Goal: Contribute content: Contribute content

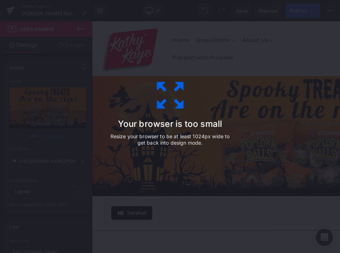
scroll to position [85, 0]
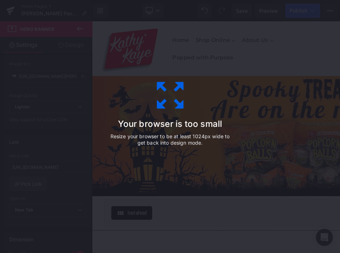
click at [181, 57] on div "Your browser is too small Resize your browser to be at least 1024px wide to get…" at bounding box center [170, 126] width 160 height 142
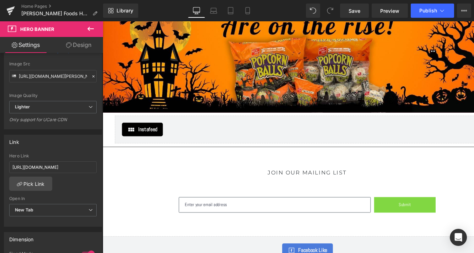
scroll to position [0, 0]
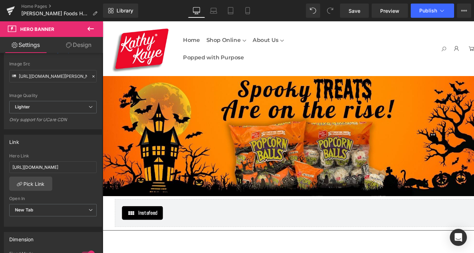
click at [87, 32] on icon at bounding box center [90, 28] width 9 height 9
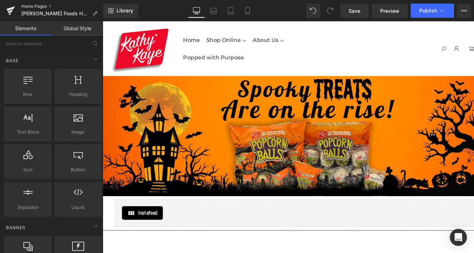
click at [38, 5] on link "Home Pages" at bounding box center [62, 7] width 82 height 6
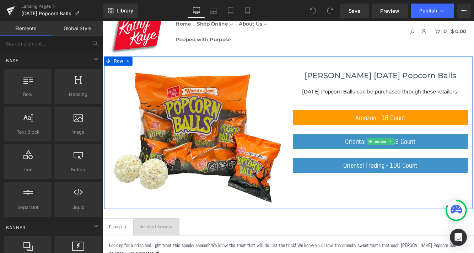
scroll to position [17, 0]
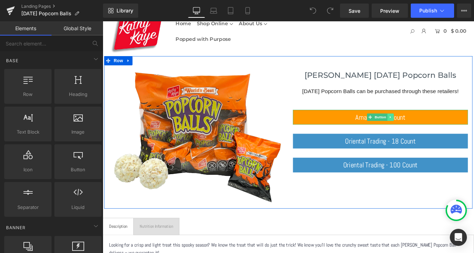
click at [435, 132] on icon at bounding box center [435, 132] width 1 height 2
click at [432, 132] on icon at bounding box center [432, 132] width 4 height 4
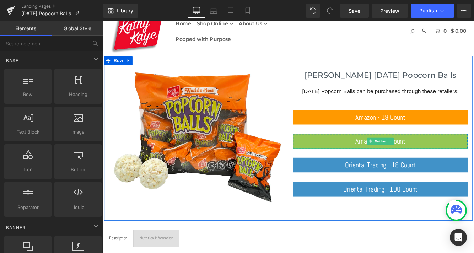
click at [383, 164] on link "Amazon - 18 Count" at bounding box center [424, 159] width 202 height 17
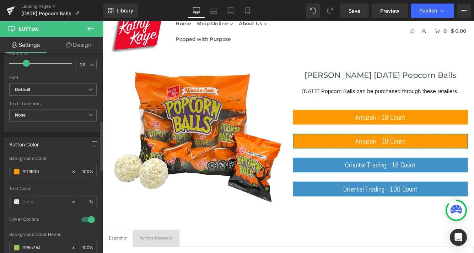
scroll to position [269, 0]
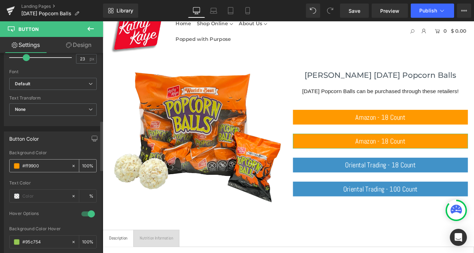
click at [17, 167] on span at bounding box center [17, 166] width 6 height 6
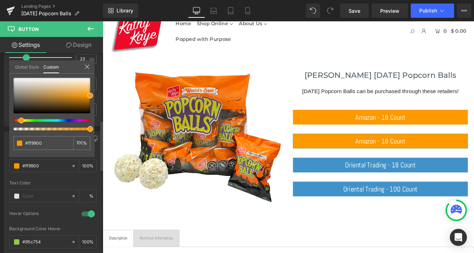
type input "#3700ff"
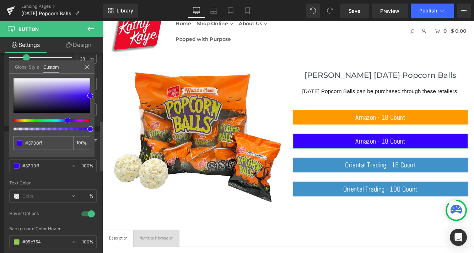
click at [65, 121] on div at bounding box center [49, 120] width 77 height 3
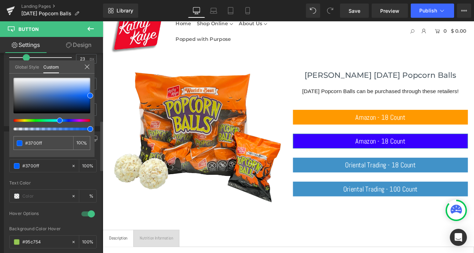
type input "#0061ff"
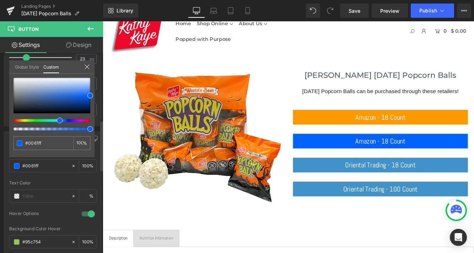
click at [57, 120] on div at bounding box center [49, 120] width 77 height 3
type input "#00cbff"
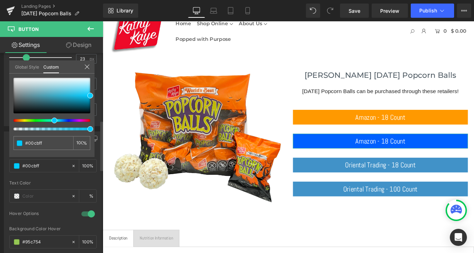
click at [51, 120] on div at bounding box center [49, 120] width 77 height 3
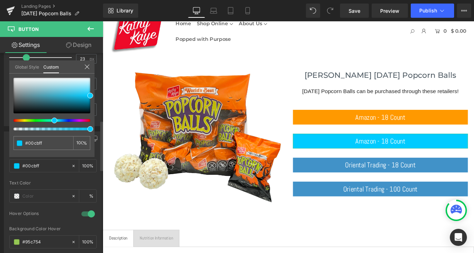
type input "#00ff08"
click at [37, 122] on div at bounding box center [49, 120] width 77 height 3
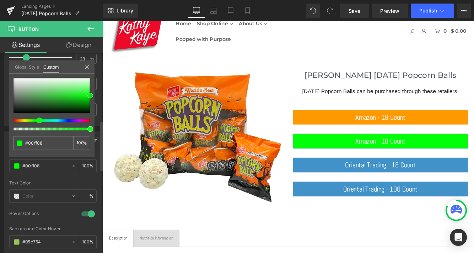
type input "#168719"
click at [68, 102] on div at bounding box center [51, 95] width 77 height 35
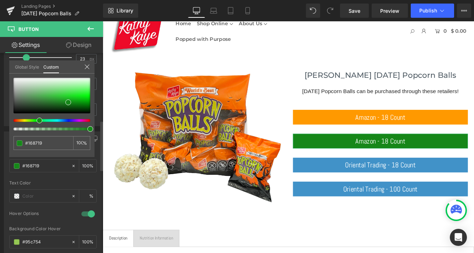
type input "#411687"
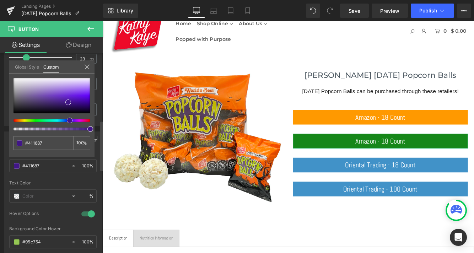
click at [67, 121] on div at bounding box center [49, 120] width 77 height 3
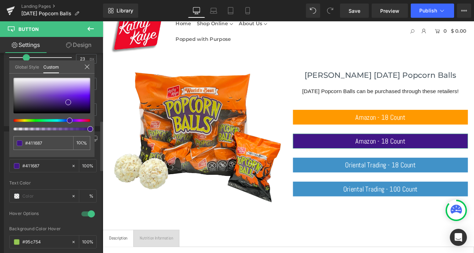
type input "#1f1687"
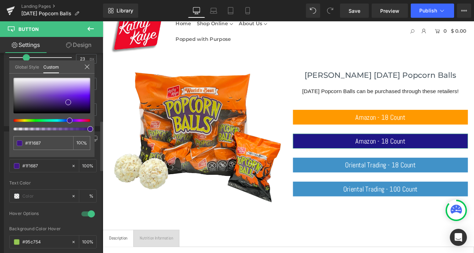
click at [63, 121] on div at bounding box center [49, 120] width 77 height 3
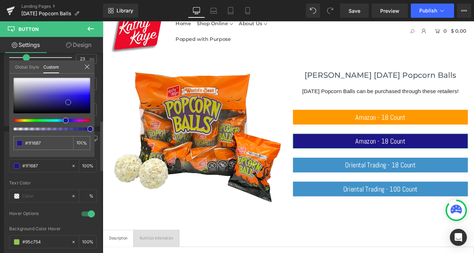
type input "#362d99"
click at [55, 99] on div at bounding box center [51, 95] width 77 height 35
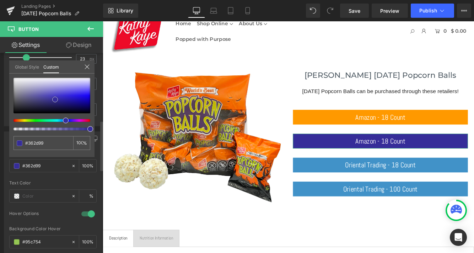
type input "#4d41cc"
click at [58, 94] on div at bounding box center [51, 95] width 77 height 35
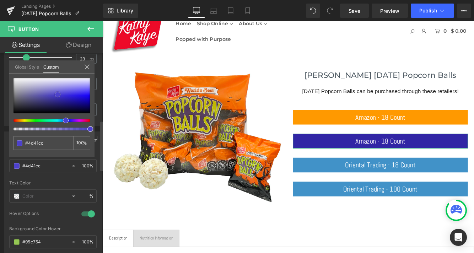
type input "#3126a5"
click at [61, 99] on div at bounding box center [51, 95] width 77 height 35
type input "#2525a6"
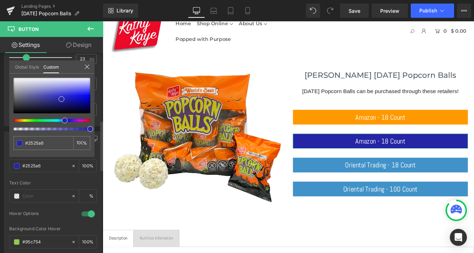
click at [62, 121] on div at bounding box center [49, 120] width 77 height 3
click at [87, 67] on icon at bounding box center [87, 67] width 6 height 6
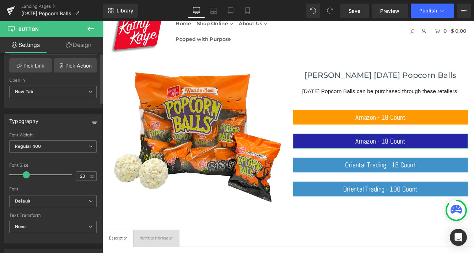
scroll to position [0, 0]
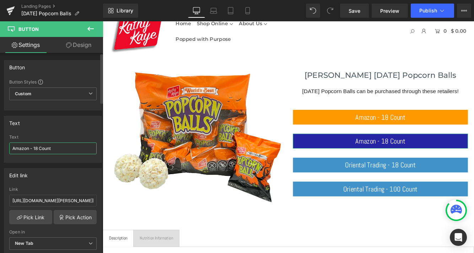
click at [29, 148] on input "Amazon - 18 Count" at bounding box center [52, 148] width 87 height 12
type input "Walmart - 18 Count"
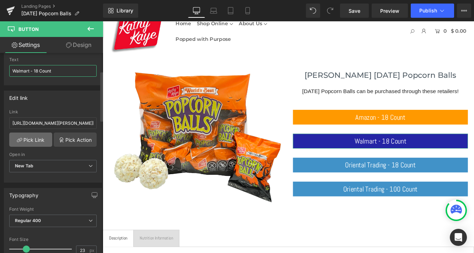
scroll to position [82, 0]
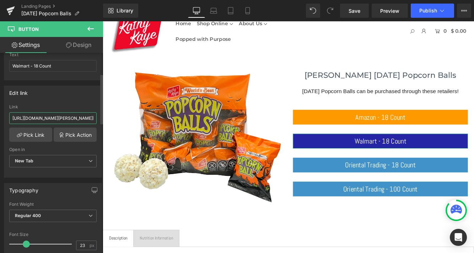
drag, startPoint x: 13, startPoint y: 118, endPoint x: 66, endPoint y: 114, distance: 53.0
click at [79, 114] on input "https://www.amazon.com/Kathy-Kaye-Halloween-Individually-Packages/dp/B0CJJXMZ87…" at bounding box center [52, 118] width 87 height 12
drag, startPoint x: 13, startPoint y: 117, endPoint x: 94, endPoint y: 120, distance: 81.0
click at [94, 120] on div "https://www.amazon.com/Kathy-Kaye-Halloween-Individually-Packages/dp/B0CJJXMZ87…" at bounding box center [52, 140] width 97 height 73
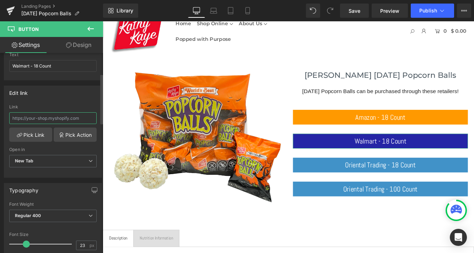
scroll to position [0, 0]
paste input "https://www.walmart.com/ip/Kathy-Kaye-Halloween-Popcorn-Balls-Crunchy-Sweet-Tre…"
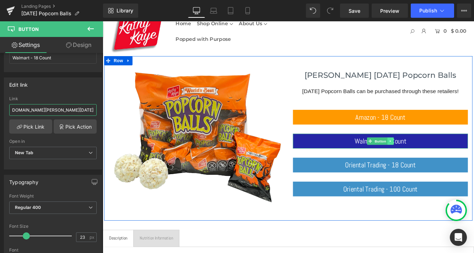
type input "https://www.walmart.com/ip/Kathy-Kaye-Halloween-Popcorn-Balls-Crunchy-Sweet-Tre…"
click at [438, 160] on link at bounding box center [435, 159] width 7 height 9
click at [432, 159] on icon at bounding box center [432, 160] width 4 height 4
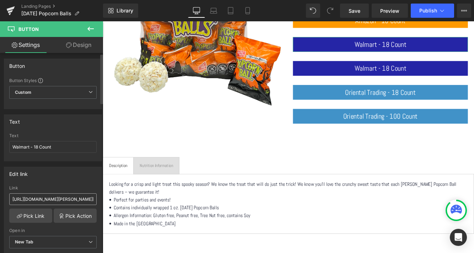
scroll to position [3, 0]
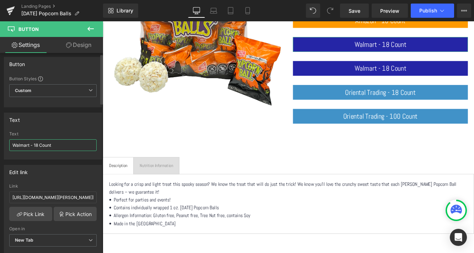
click at [38, 144] on input "Walmart - 18 Count" at bounding box center [52, 145] width 87 height 12
click at [55, 146] on input "Walmart - 6/12 Count" at bounding box center [52, 145] width 87 height 12
type input "Walmart - 6/12 Count"
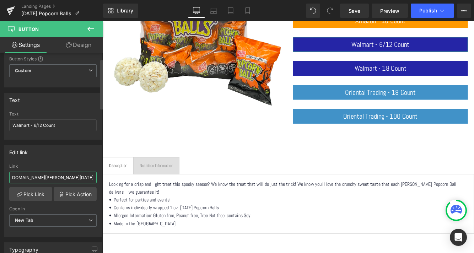
scroll to position [0, 415]
drag, startPoint x: 12, startPoint y: 177, endPoint x: 97, endPoint y: 177, distance: 84.1
click at [97, 177] on div "https://www.walmart.com/ip/Kathy-Kaye-Halloween-Popcorn-Balls-Crunchy-Sweet-Tre…" at bounding box center [52, 200] width 97 height 73
paste input "https://www.walmart.com/ip/Kathy-Kaye-s-Halloween-Sweet-Salty-Popcorn-Balls-12-…"
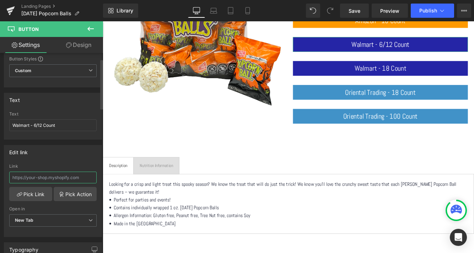
type input "https://www.walmart.com/ip/Kathy-Kaye-s-Halloween-Sweet-Salty-Popcorn-Balls-12-…"
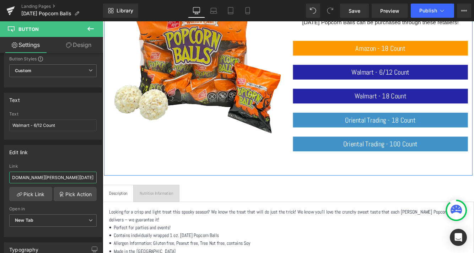
scroll to position [88, 0]
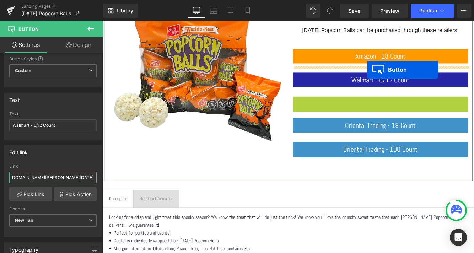
drag, startPoint x: 413, startPoint y: 117, endPoint x: 409, endPoint y: 77, distance: 39.7
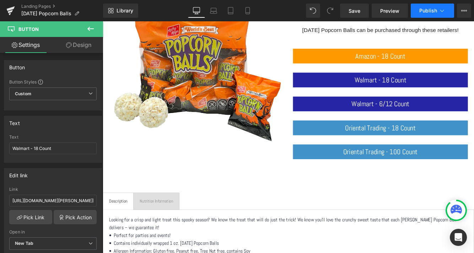
click at [422, 12] on span "Publish" at bounding box center [428, 11] width 18 height 6
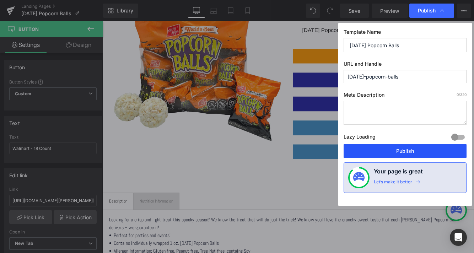
click at [406, 148] on button "Publish" at bounding box center [404, 151] width 123 height 14
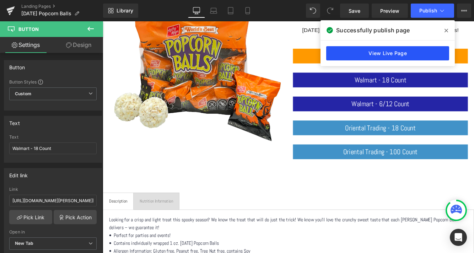
click at [386, 52] on link "View Live Page" at bounding box center [387, 53] width 123 height 14
